Goal: Task Accomplishment & Management: Use online tool/utility

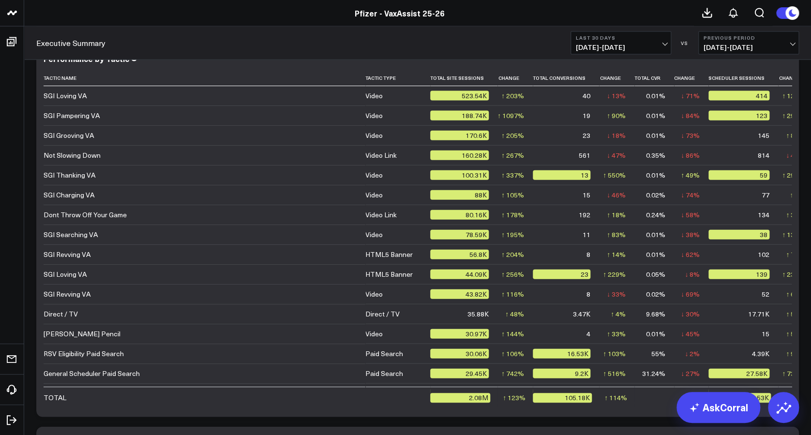
scroll to position [2842, 0]
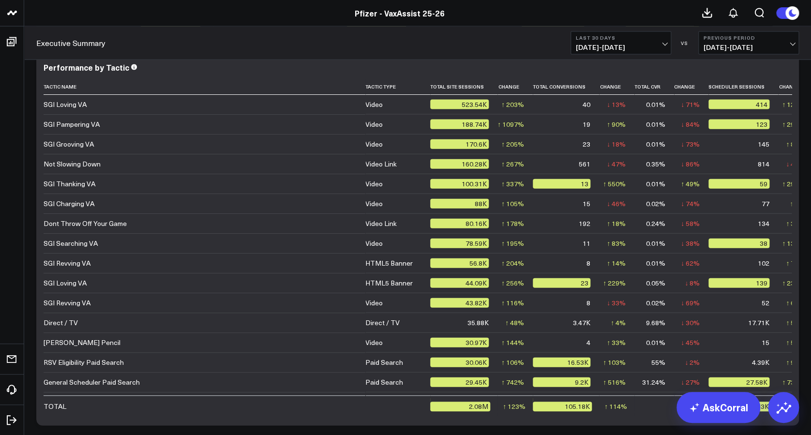
click at [662, 45] on span "[DATE] - [DATE]" at bounding box center [621, 48] width 90 height 8
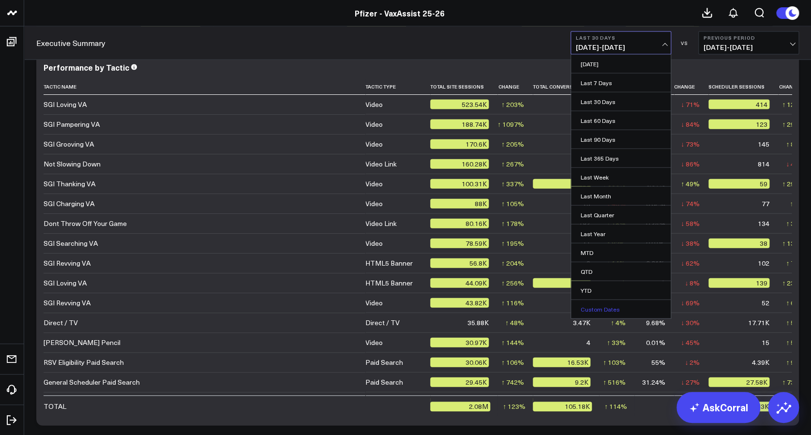
click at [603, 308] on link "Custom Dates" at bounding box center [621, 309] width 100 height 18
select select "9"
select select "2025"
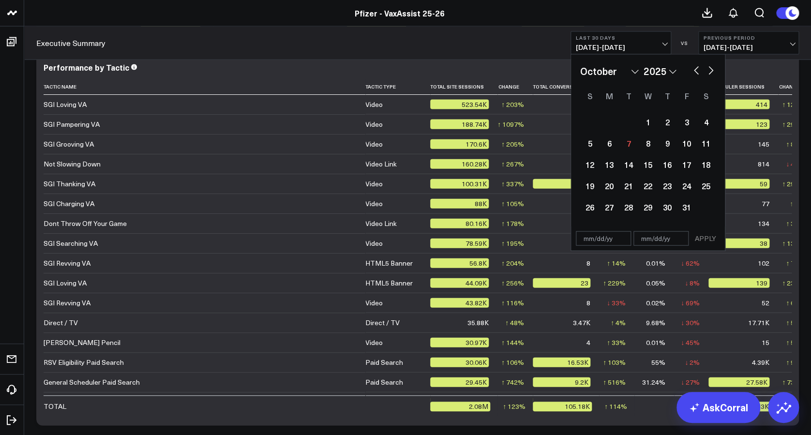
click at [633, 68] on select "January February March April May June July August September October November De…" at bounding box center [609, 71] width 59 height 15
select select "6"
select select "2025"
click at [633, 123] on div "1" at bounding box center [628, 121] width 19 height 19
type input "[DATE]"
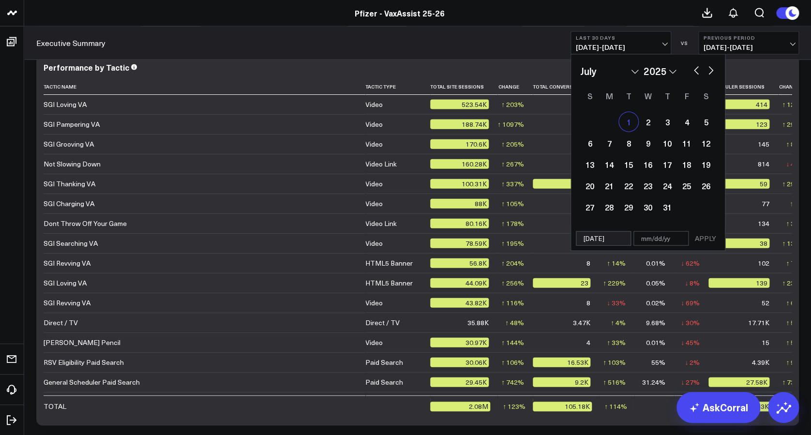
select select "6"
select select "2025"
click at [708, 70] on button "button" at bounding box center [711, 70] width 10 height 12
select select "7"
select select "2025"
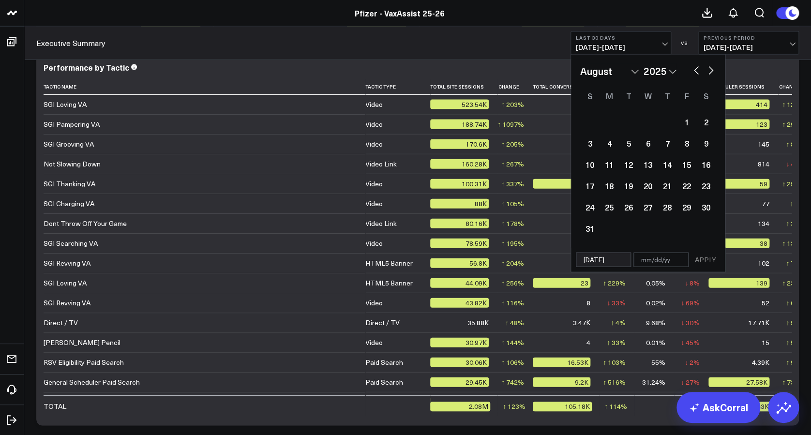
click at [693, 71] on button "button" at bounding box center [696, 70] width 10 height 12
select select "6"
select select "2025"
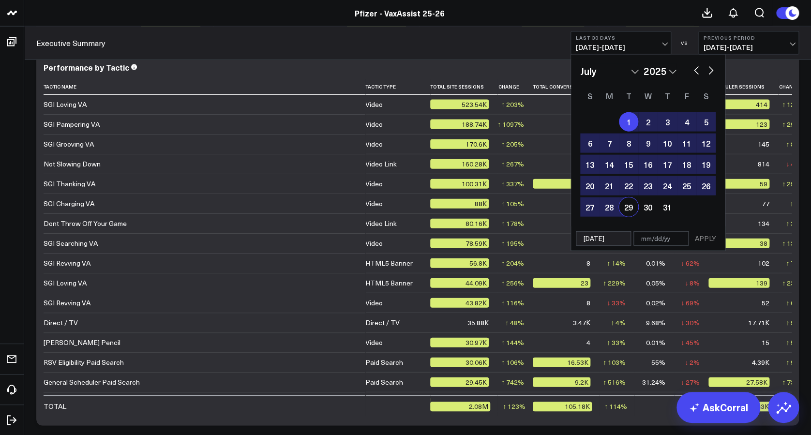
click at [653, 240] on input "text" at bounding box center [660, 238] width 55 height 15
select select "6"
select select "2025"
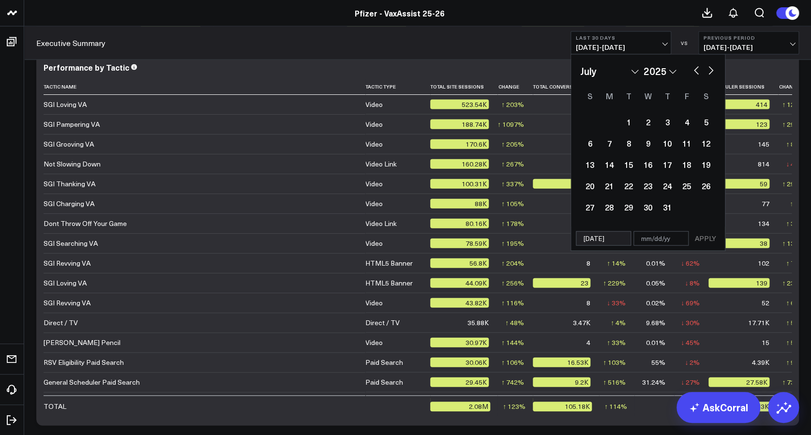
click at [635, 73] on select "January February March April May June July August September October November De…" at bounding box center [609, 71] width 59 height 15
select select "8"
select select "2025"
click at [629, 207] on div "30" at bounding box center [628, 206] width 19 height 19
type input "[DATE]"
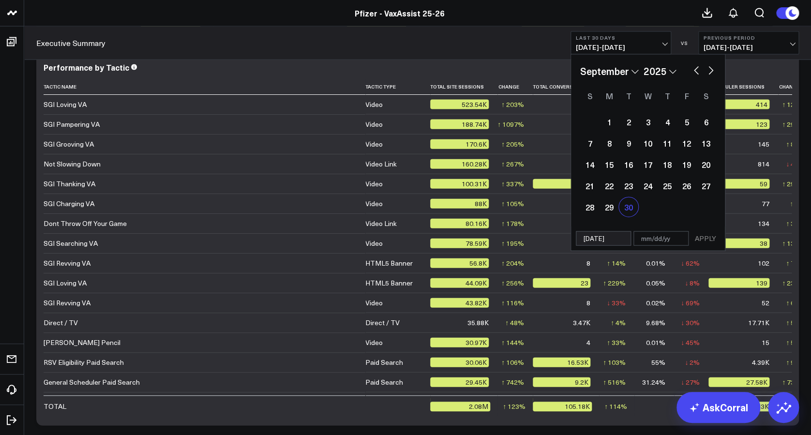
select select "8"
select select "2025"
click at [626, 206] on div "30" at bounding box center [628, 206] width 19 height 19
type input "[DATE]"
select select "8"
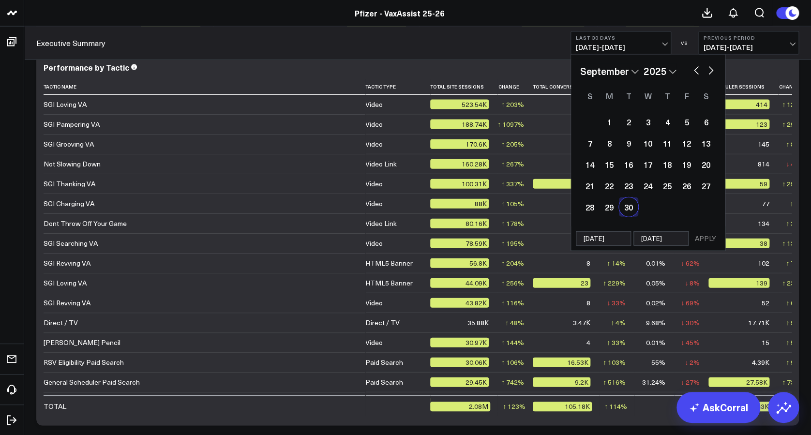
select select "2025"
click at [589, 240] on input "[DATE]" at bounding box center [603, 238] width 55 height 15
select select "8"
select select "2025"
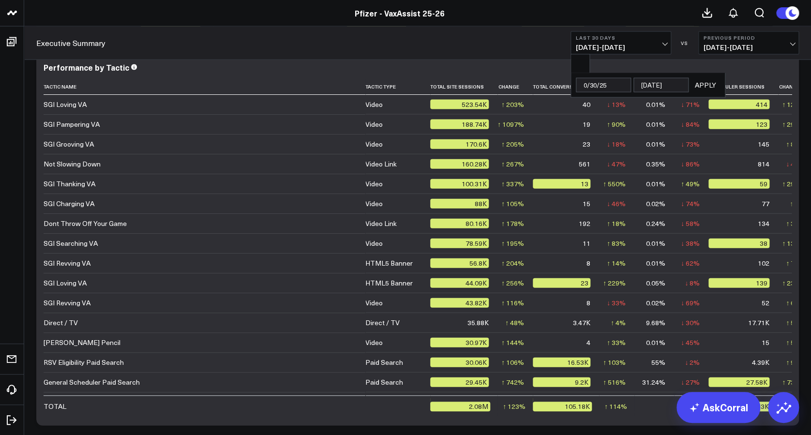
type input "[DATE]"
select select "6"
select select "2025"
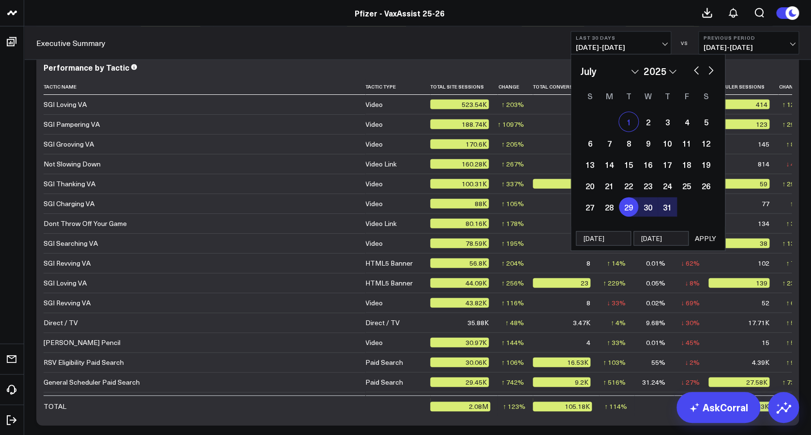
click at [629, 119] on div "1" at bounding box center [628, 121] width 19 height 19
type input "[DATE]"
select select "6"
select select "2025"
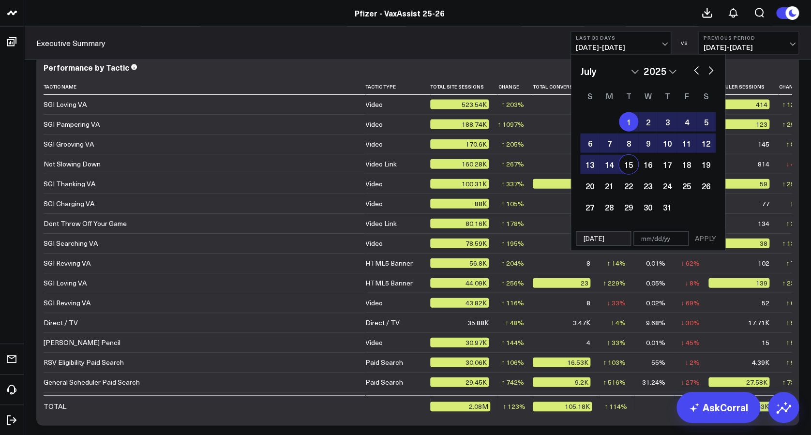
click at [646, 241] on input "text" at bounding box center [660, 238] width 55 height 15
select select "6"
select select "2025"
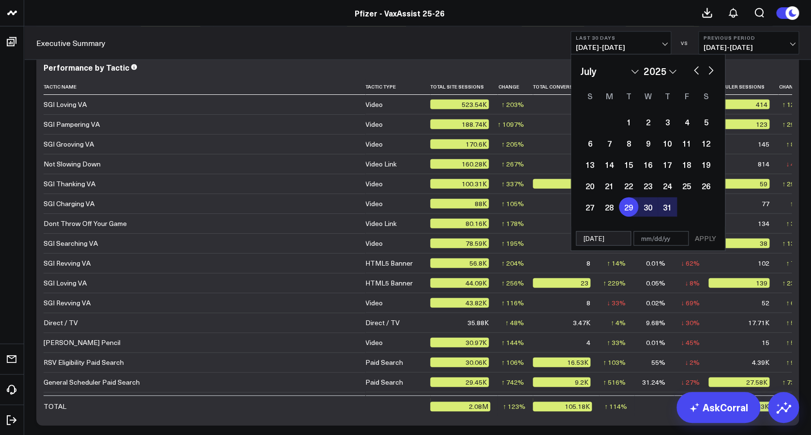
type input "0"
select select "6"
select select "2025"
type input "09/30"
select select "6"
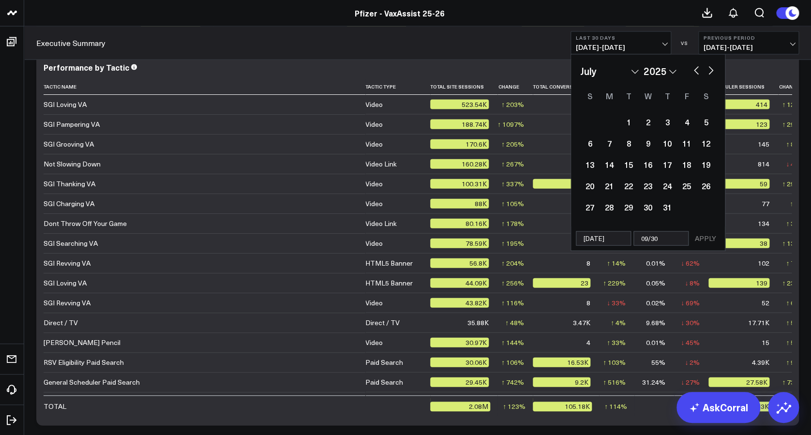
select select "2025"
type input "[DATE]"
select select "6"
select select "2025"
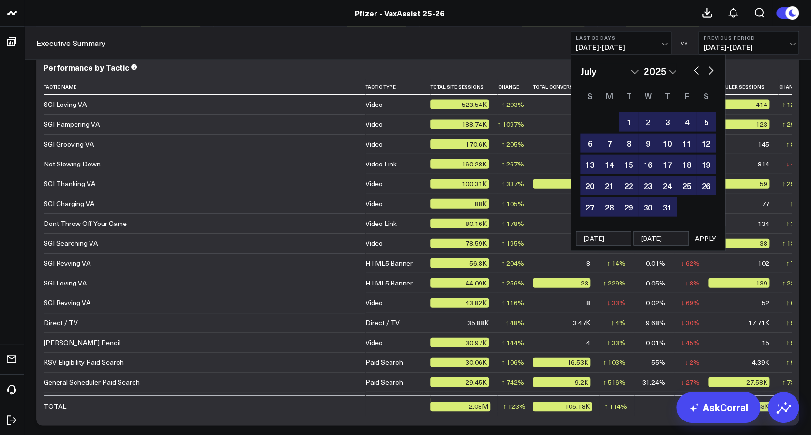
type input "[DATE]"
click at [706, 240] on button "APPLY" at bounding box center [705, 238] width 29 height 15
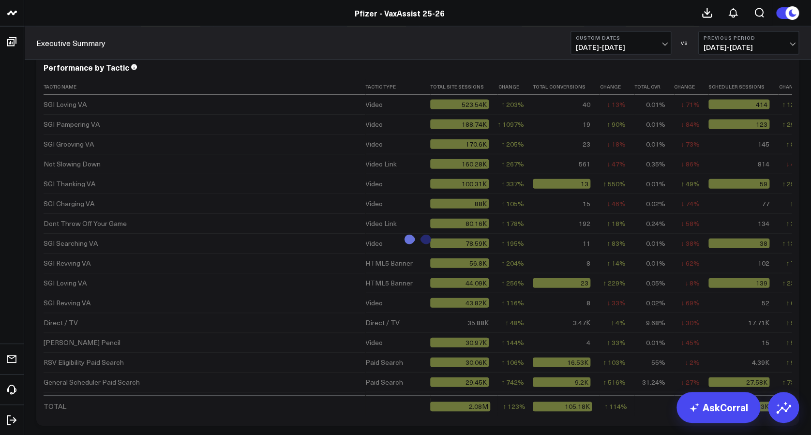
click at [792, 44] on span "[DATE] - [DATE]" at bounding box center [749, 48] width 90 height 8
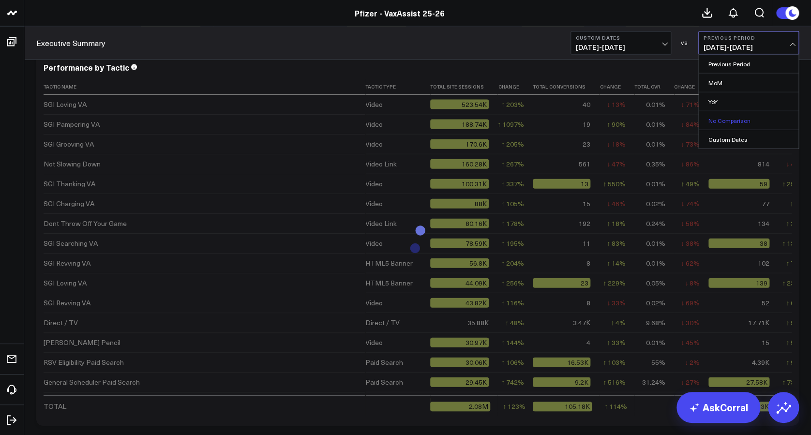
click at [738, 118] on link "No Comparison" at bounding box center [749, 120] width 100 height 18
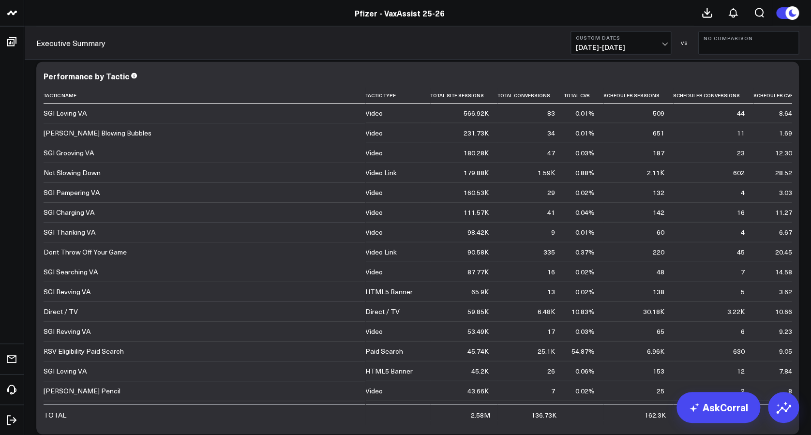
scroll to position [2837, 0]
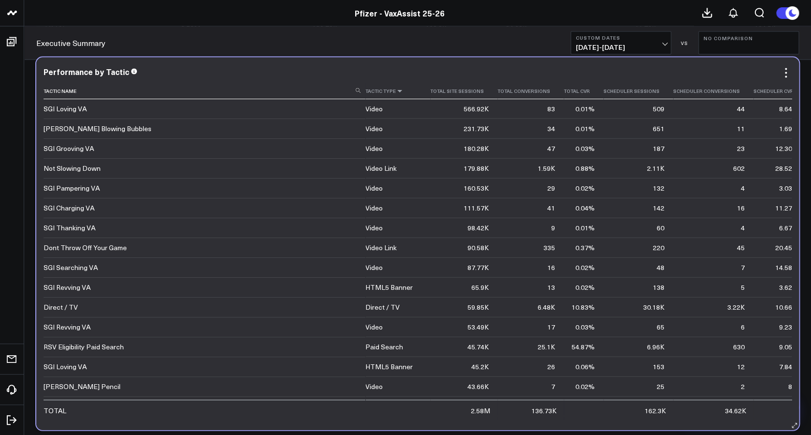
click at [396, 91] on icon at bounding box center [400, 91] width 8 height 6
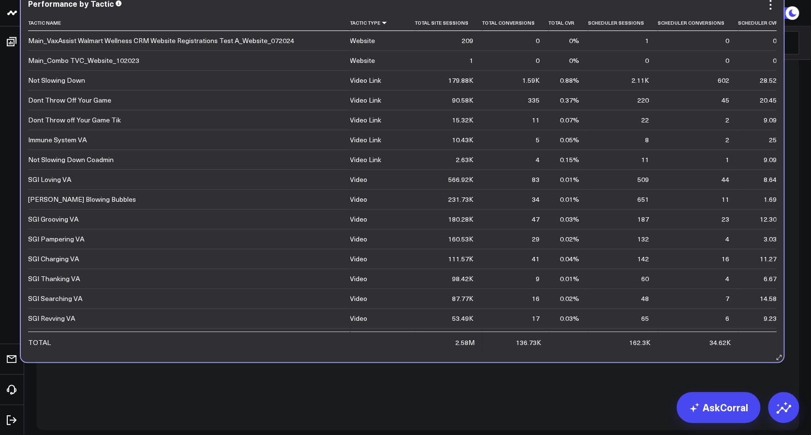
drag, startPoint x: 400, startPoint y: 187, endPoint x: 391, endPoint y: 139, distance: 48.3
click at [391, 130] on td "Video Link" at bounding box center [382, 120] width 65 height 20
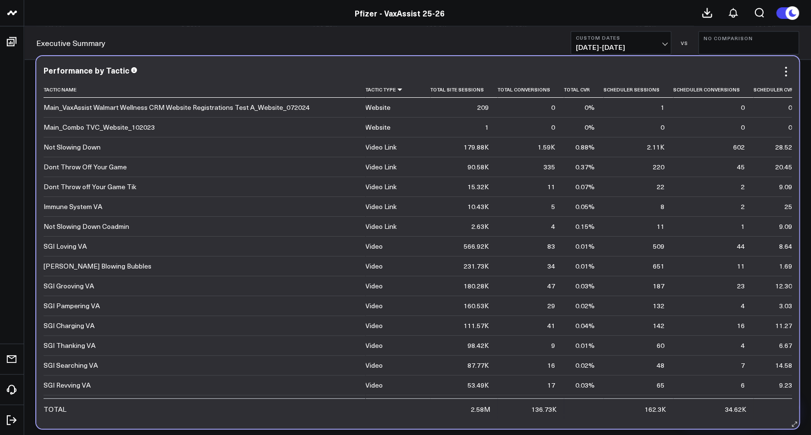
click at [368, 165] on div "Video Link" at bounding box center [380, 167] width 31 height 10
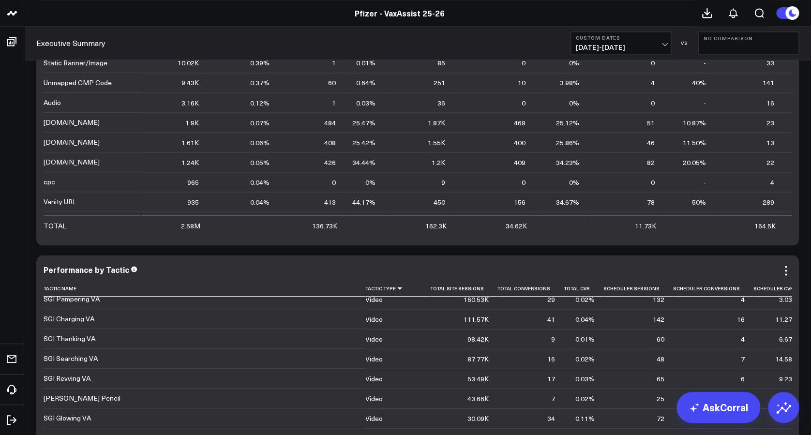
scroll to position [2773, 0]
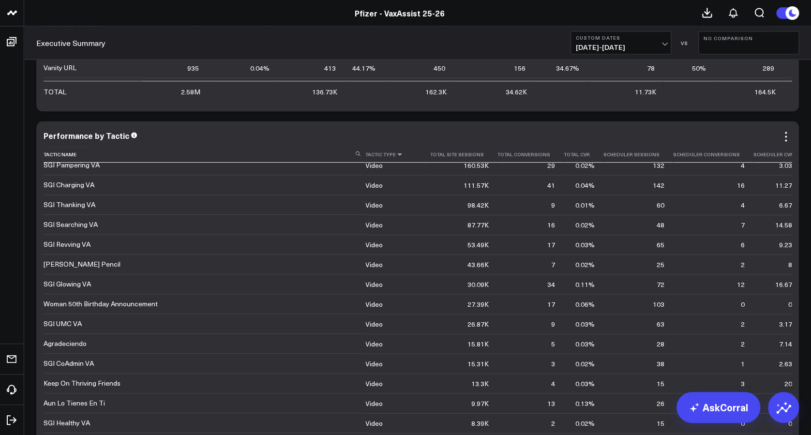
click at [396, 153] on icon at bounding box center [400, 155] width 8 height 6
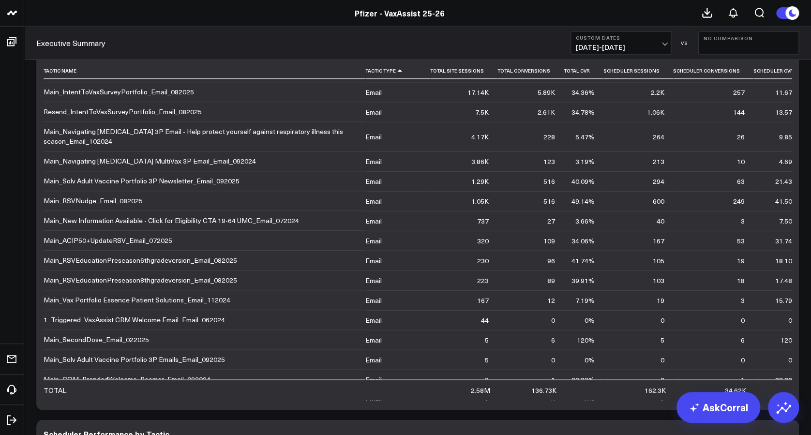
scroll to position [414, 0]
click at [710, 13] on icon at bounding box center [707, 13] width 12 height 12
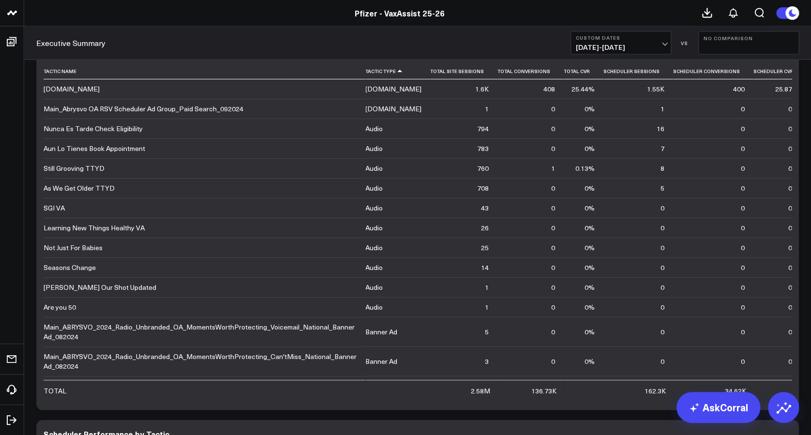
scroll to position [2722, 0]
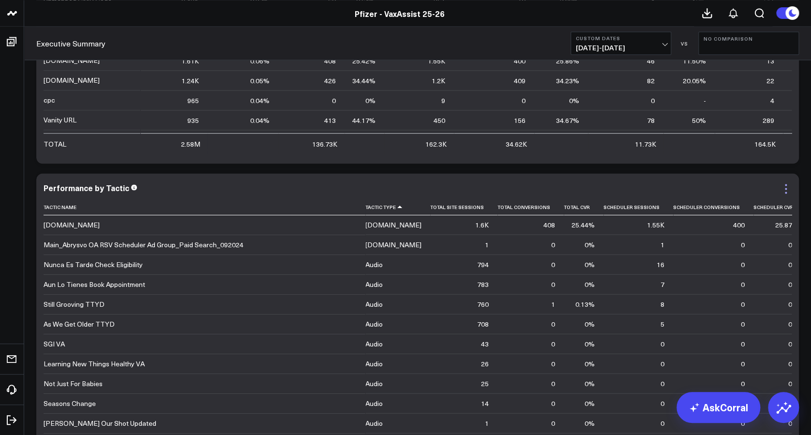
click at [784, 187] on icon at bounding box center [786, 189] width 12 height 12
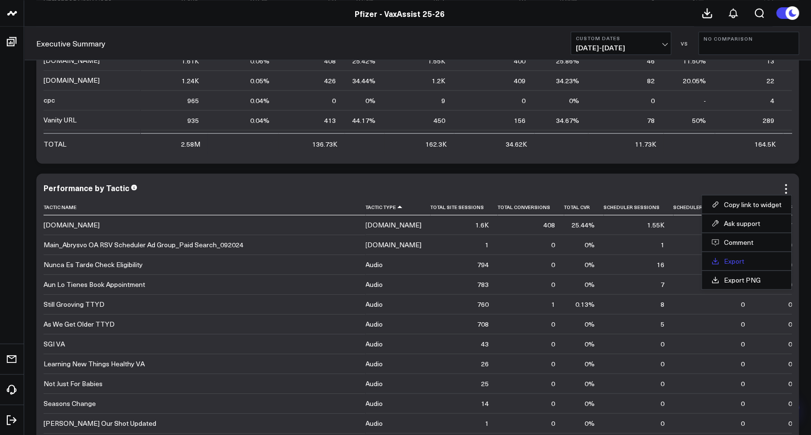
click at [734, 258] on link "Export" at bounding box center [746, 260] width 70 height 9
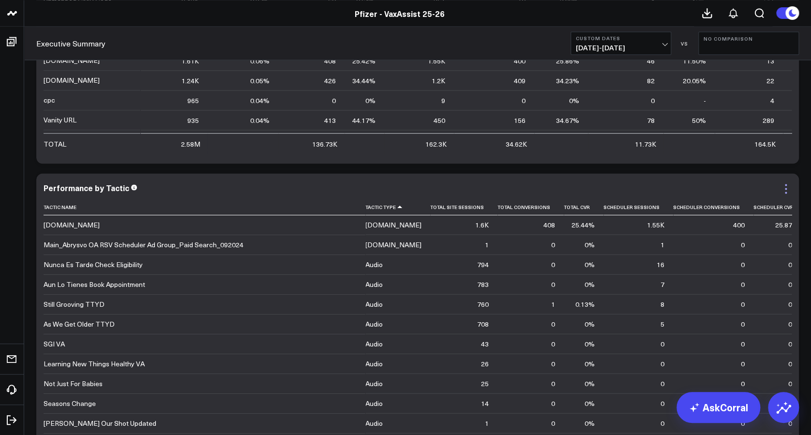
click at [786, 190] on icon at bounding box center [786, 189] width 12 height 12
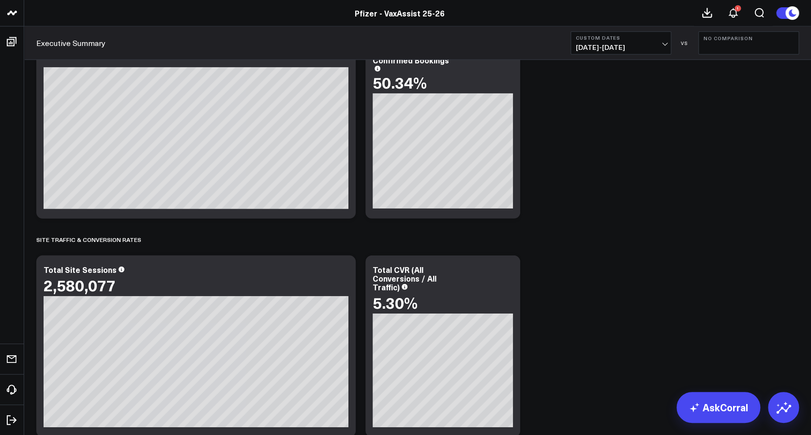
scroll to position [1530, 0]
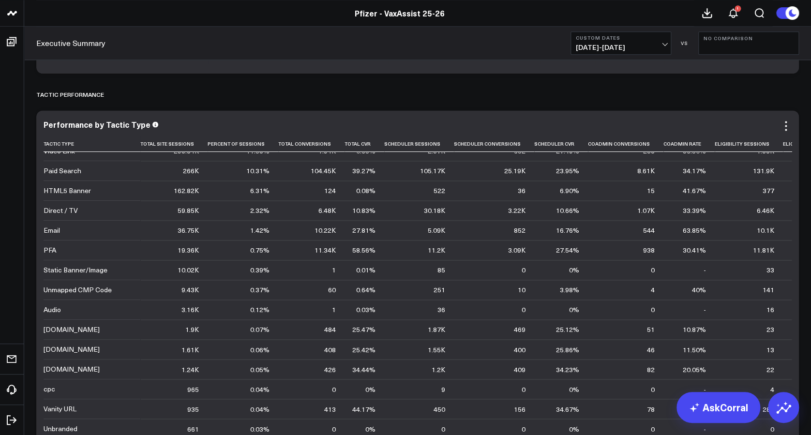
scroll to position [35, 0]
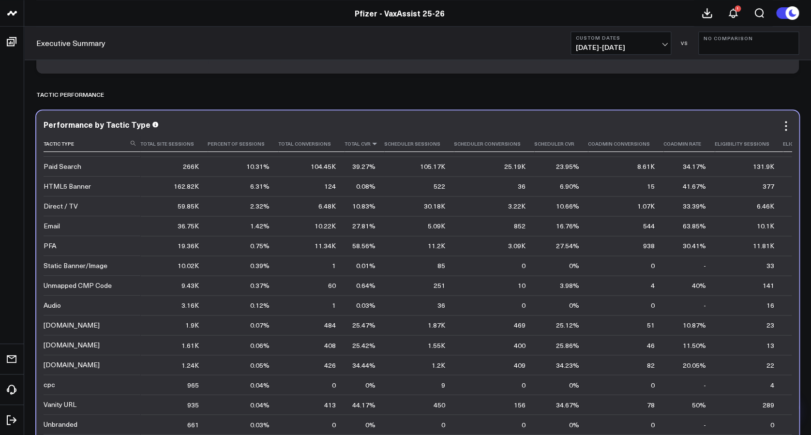
click at [371, 145] on icon at bounding box center [375, 144] width 8 height 6
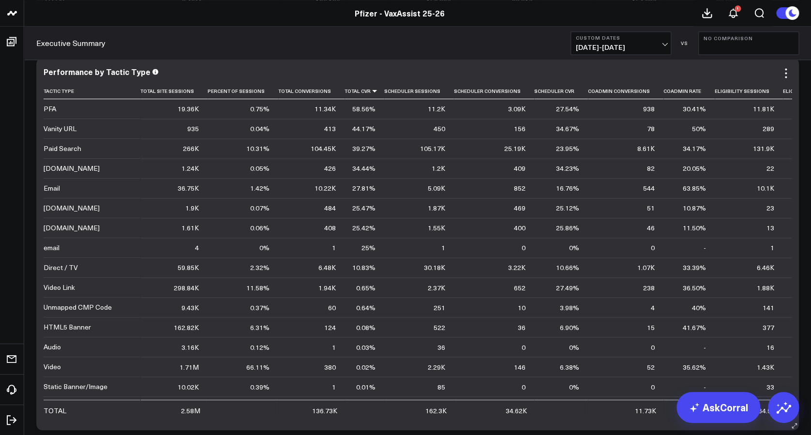
scroll to position [2419, 0]
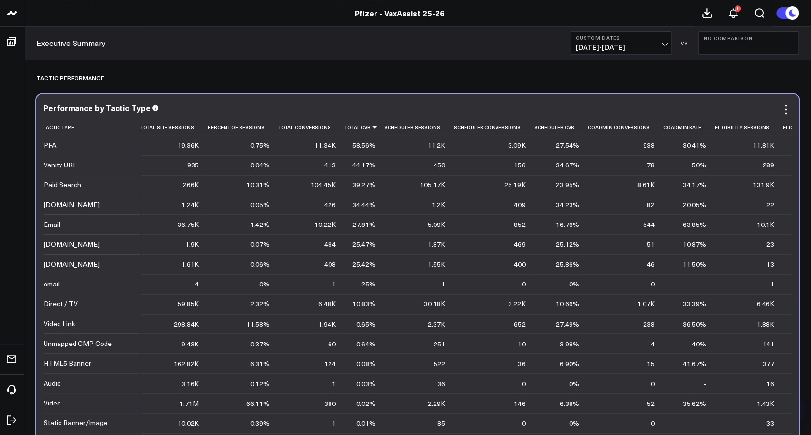
click at [79, 166] on td "Vanity URL" at bounding box center [92, 165] width 97 height 20
